Goal: Navigation & Orientation: Go to known website

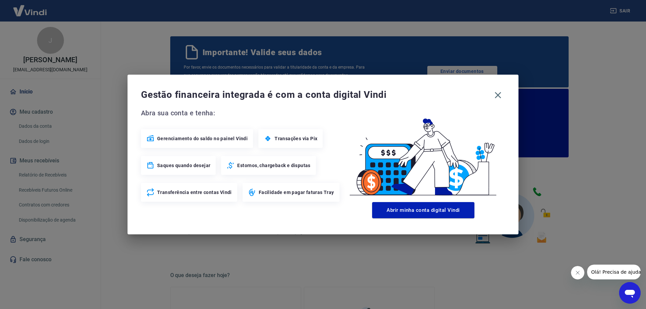
click at [255, 227] on div "Gestão financeira integrada é com a conta digital Vindi Abra sua conta e tenha:…" at bounding box center [323, 155] width 391 height 160
click at [497, 92] on icon "button" at bounding box center [498, 95] width 11 height 11
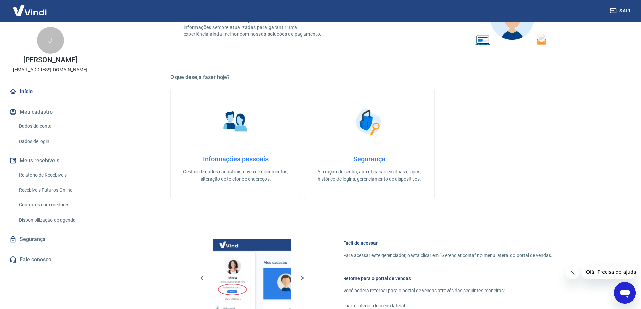
scroll to position [338, 0]
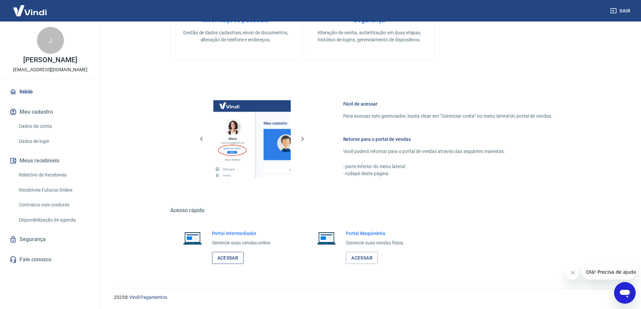
click at [222, 259] on link "Acessar" at bounding box center [228, 258] width 32 height 12
